Goal: Information Seeking & Learning: Learn about a topic

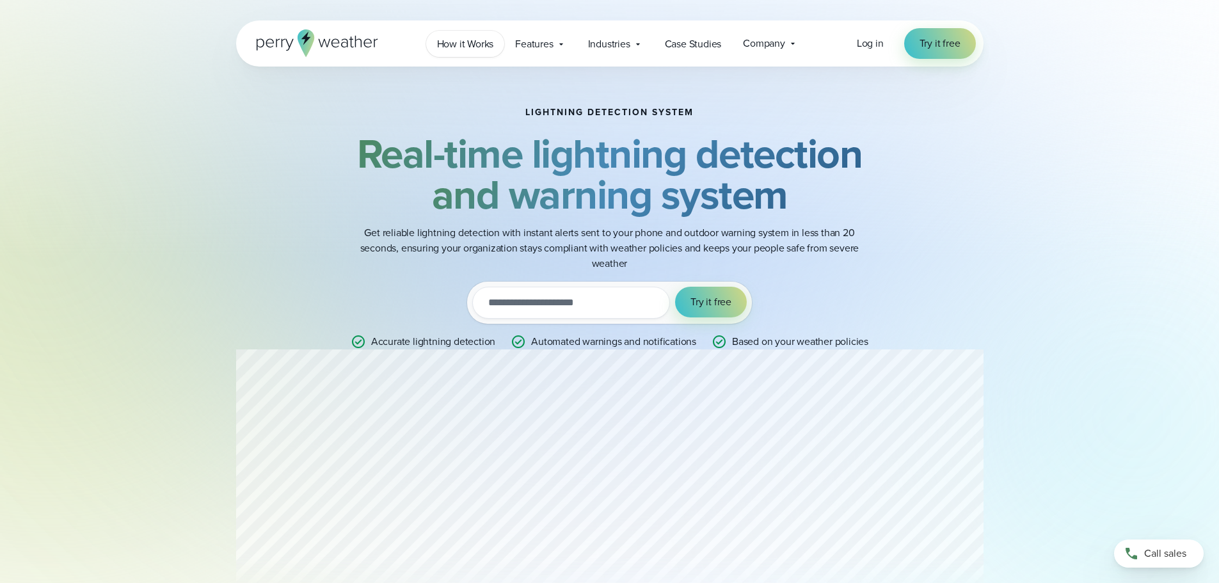
click at [483, 42] on span "How it Works" at bounding box center [465, 43] width 57 height 15
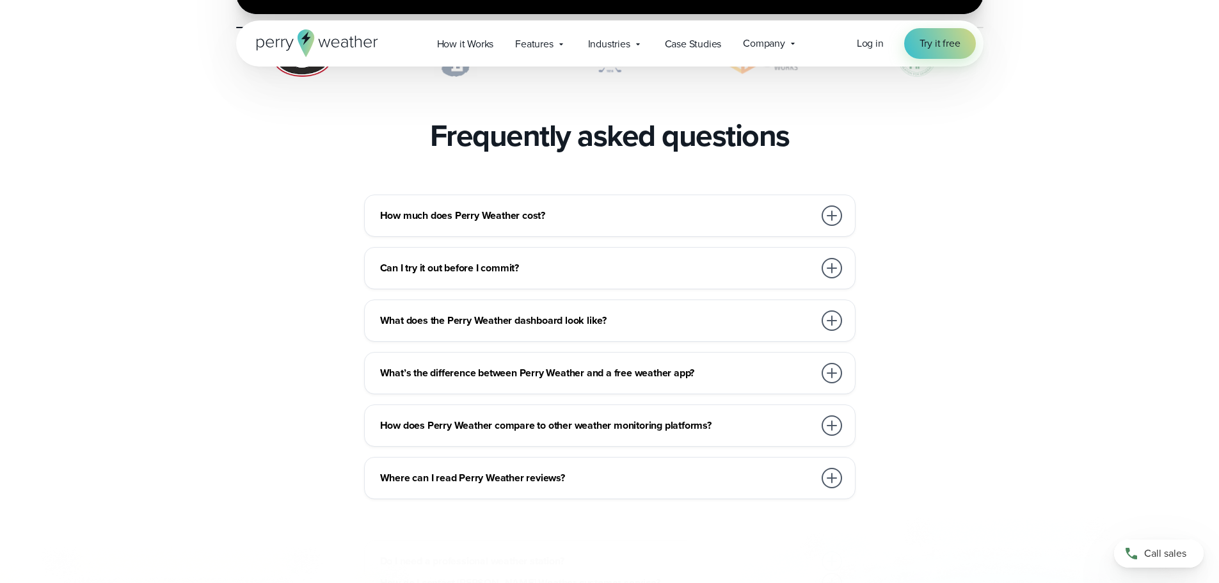
scroll to position [2751, 0]
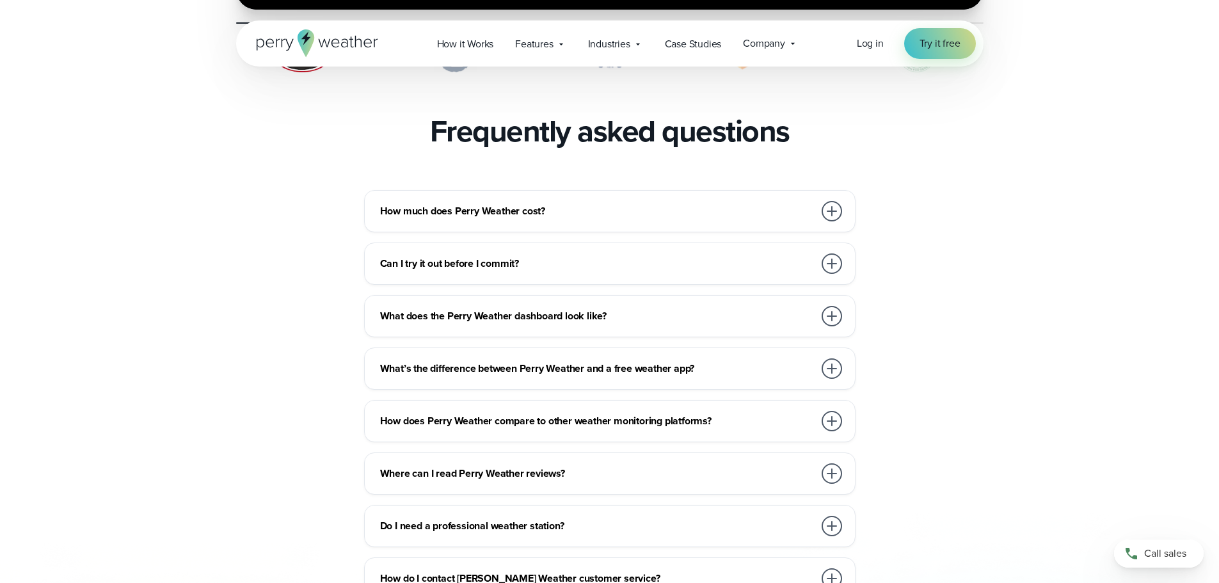
click at [430, 203] on h3 "How much does Perry Weather cost?" at bounding box center [597, 210] width 434 height 15
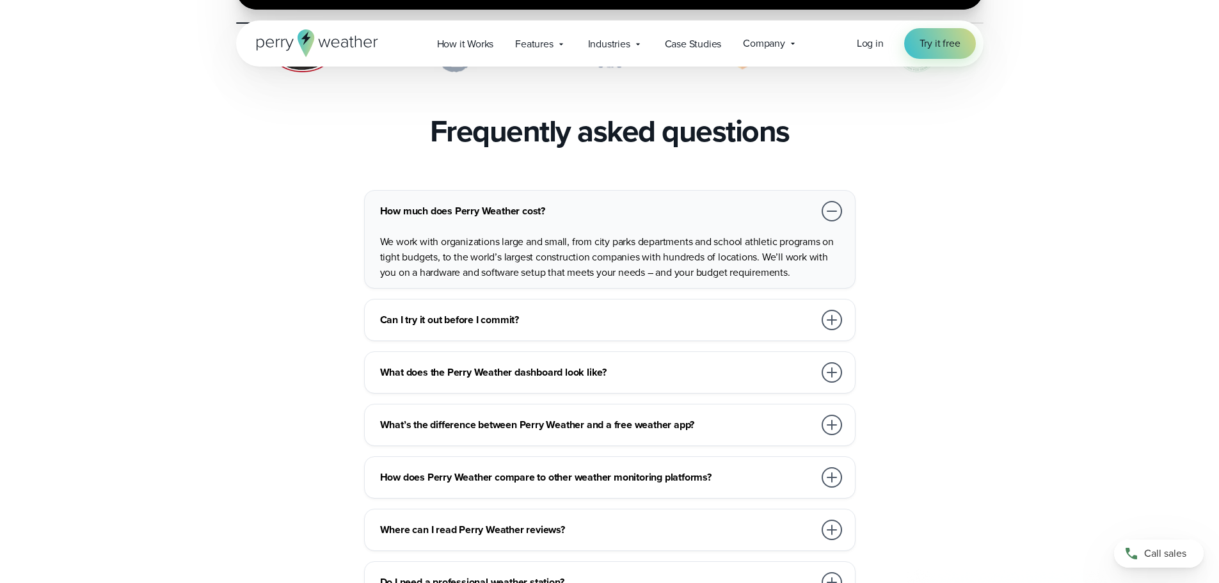
click at [430, 203] on h3 "How much does Perry Weather cost?" at bounding box center [597, 210] width 434 height 15
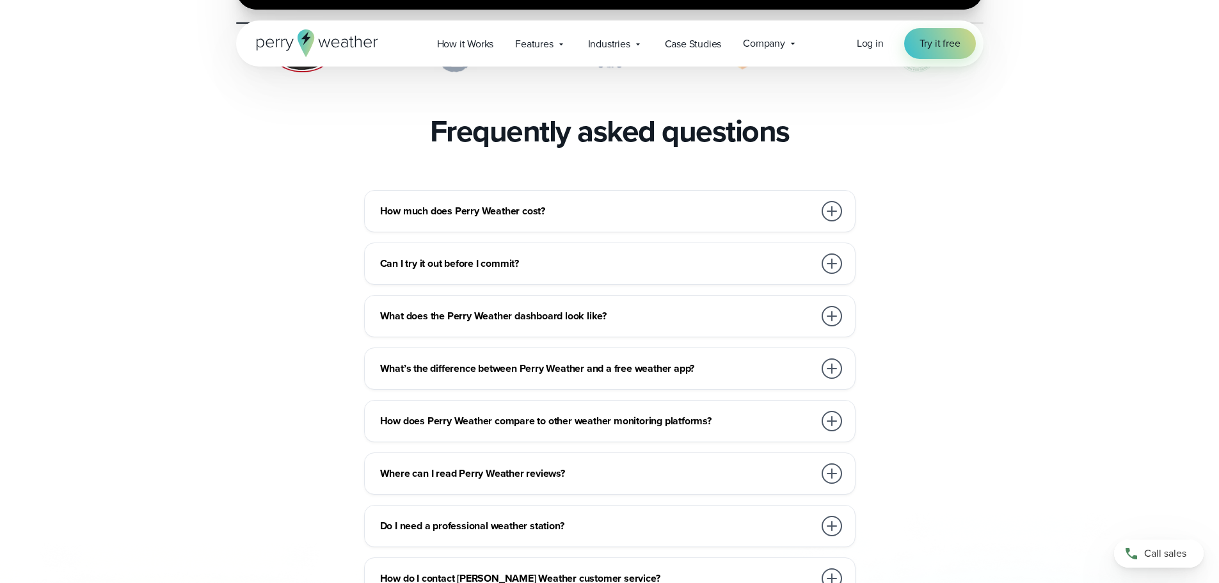
click at [438, 408] on div "How does Perry Weather compare to other weather monitoring platforms?" at bounding box center [612, 421] width 464 height 26
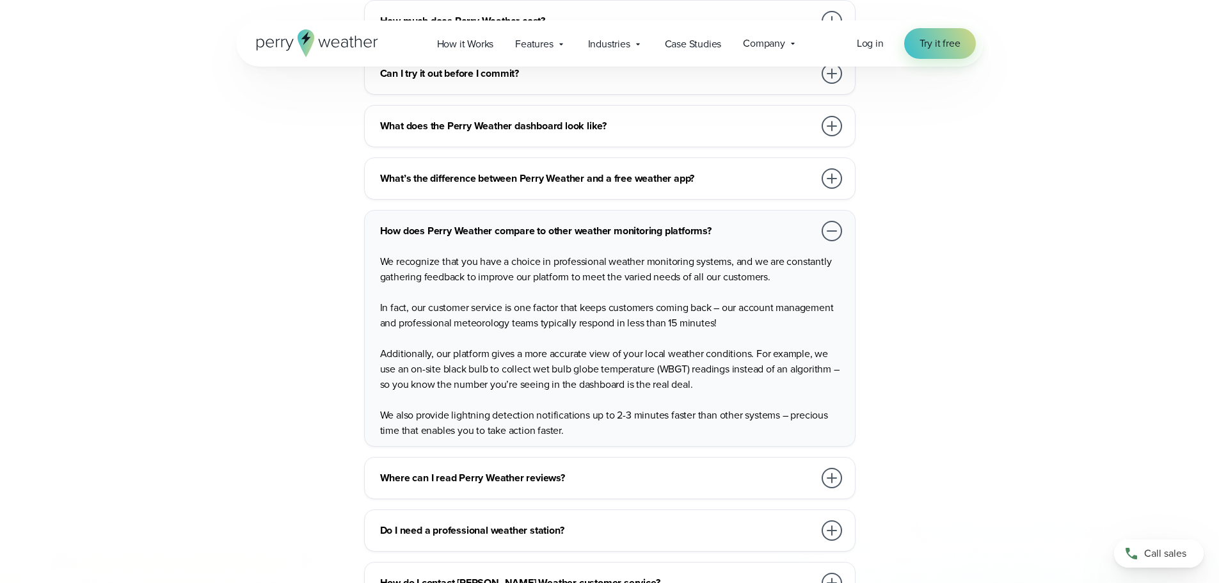
scroll to position [3007, 0]
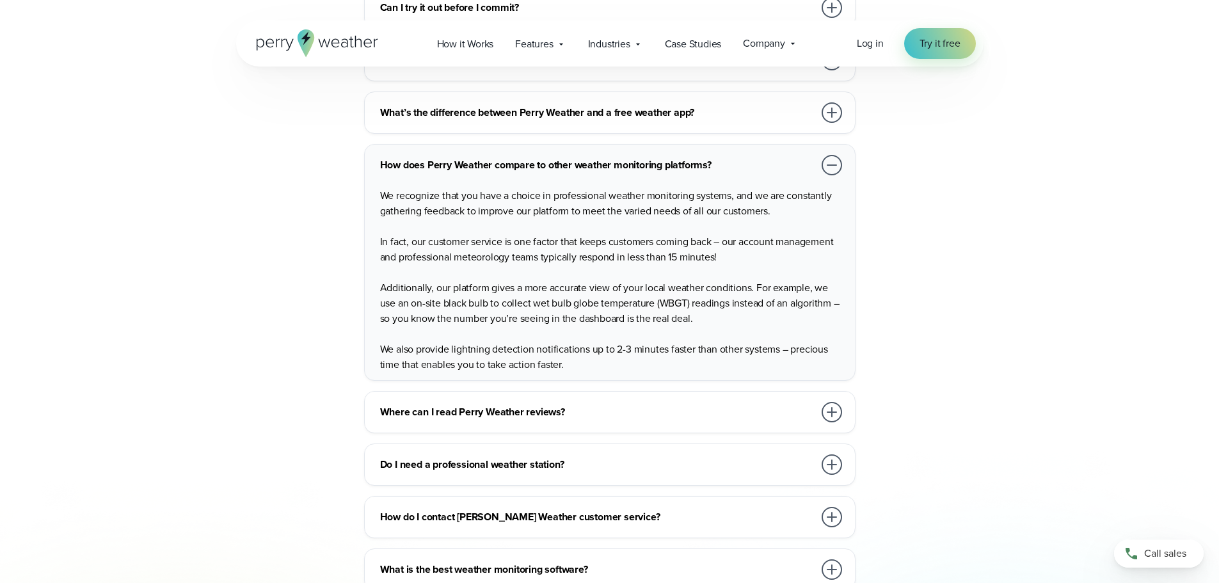
click at [428, 457] on h3 "Do I need a professional weather station?" at bounding box center [597, 464] width 434 height 15
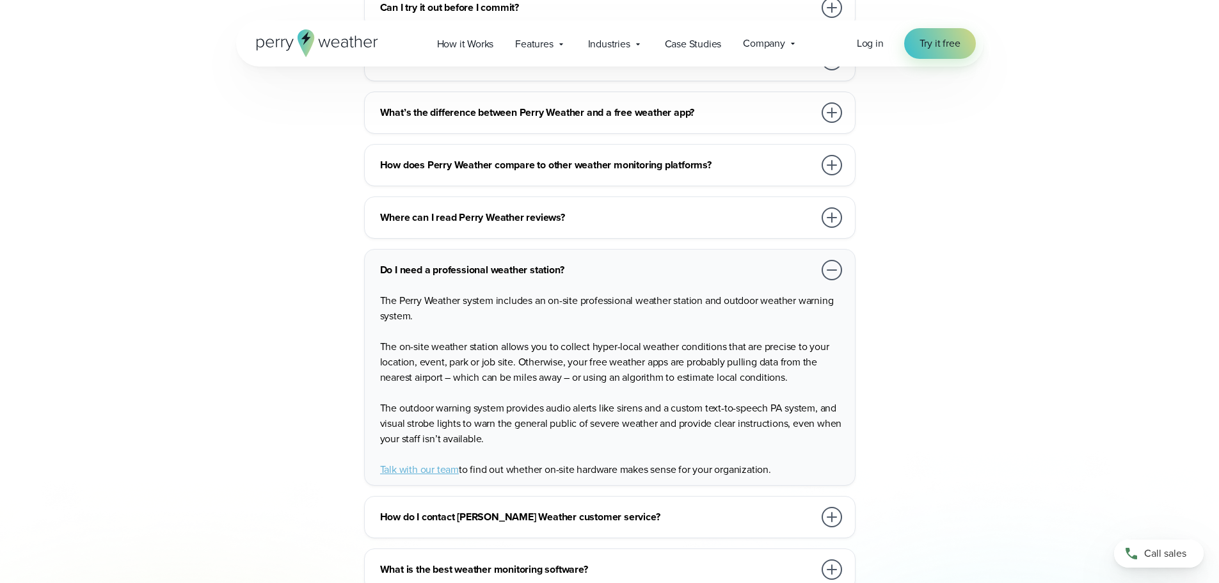
click at [403, 262] on h3 "Do I need a professional weather station?" at bounding box center [597, 269] width 434 height 15
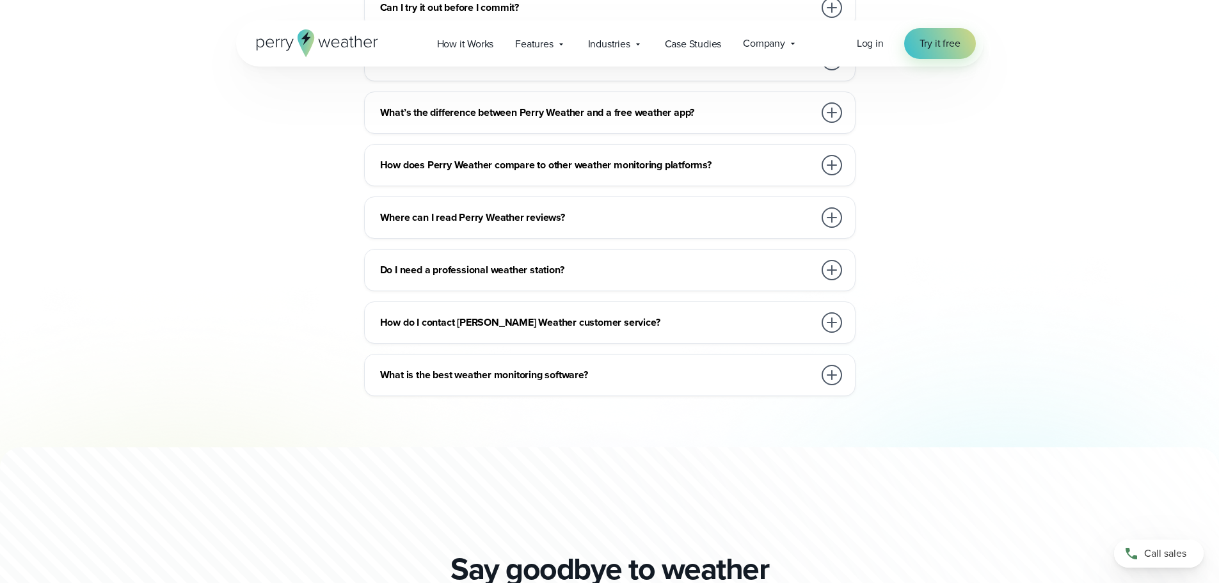
click at [423, 367] on h3 "What is the best weather monitoring software?" at bounding box center [597, 374] width 434 height 15
